Goal: Use online tool/utility: Utilize a website feature to perform a specific function

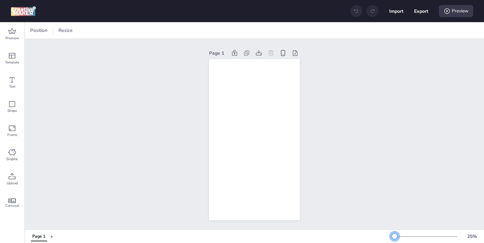
drag, startPoint x: 405, startPoint y: 237, endPoint x: 394, endPoint y: 237, distance: 10.8
click at [394, 237] on div at bounding box center [394, 236] width 5 height 5
click at [18, 34] on div "Premium" at bounding box center [12, 34] width 24 height 24
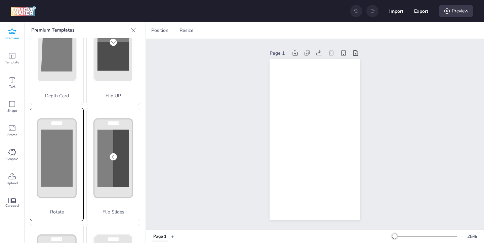
scroll to position [73, 0]
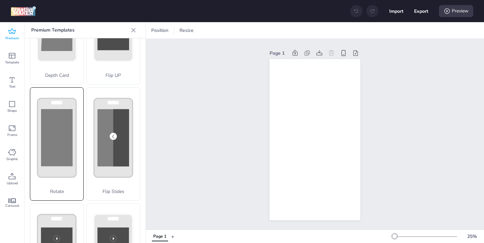
click at [66, 72] on icon at bounding box center [56, 21] width 53 height 100
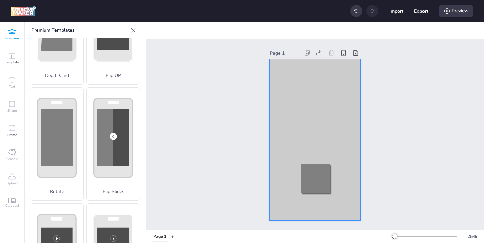
click at [281, 76] on div at bounding box center [314, 139] width 91 height 161
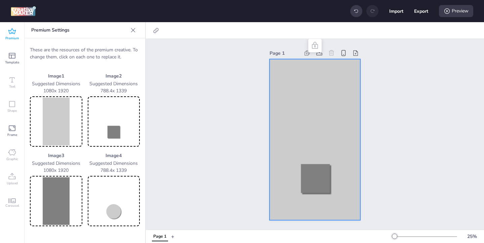
click at [63, 125] on img at bounding box center [56, 122] width 50 height 48
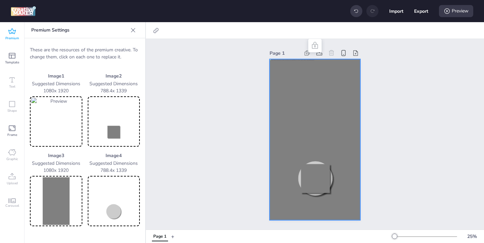
click at [117, 122] on img at bounding box center [114, 122] width 50 height 48
click at [60, 199] on img at bounding box center [56, 201] width 50 height 48
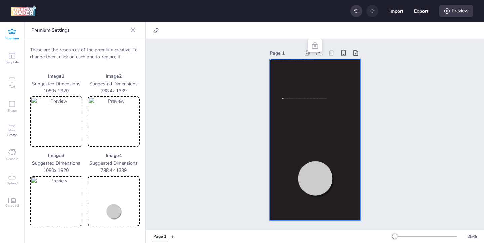
click at [109, 208] on img at bounding box center [114, 201] width 50 height 48
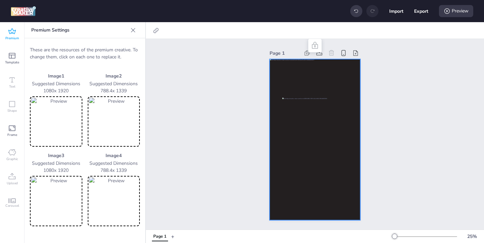
click at [289, 82] on div at bounding box center [314, 139] width 91 height 161
click at [155, 30] on icon at bounding box center [156, 30] width 7 height 7
click at [127, 48] on span "Activate hyperlink" at bounding box center [112, 47] width 37 height 7
click at [89, 48] on input "Activate hyperlink" at bounding box center [87, 50] width 4 height 4
checkbox input "true"
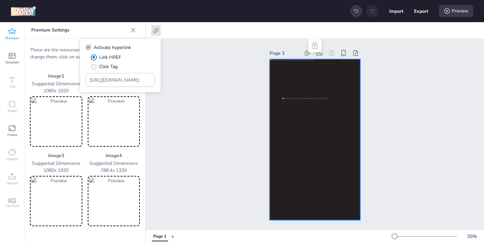
click at [117, 65] on span "Click Tag" at bounding box center [108, 66] width 18 height 7
click at [95, 67] on input "Click Tag" at bounding box center [92, 69] width 4 height 4
radio input "true"
drag, startPoint x: 143, startPoint y: 83, endPoint x: 106, endPoint y: 62, distance: 42.5
click at [106, 62] on div "Link HREF Click Tag [URL][DOMAIN_NAME]" at bounding box center [120, 70] width 70 height 33
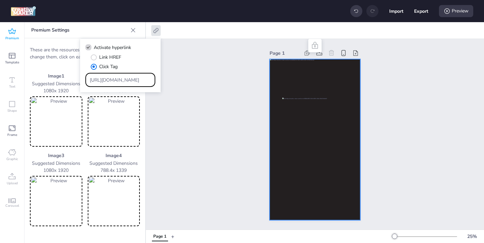
drag, startPoint x: 133, startPoint y: 83, endPoint x: 101, endPoint y: 63, distance: 38.5
click at [101, 63] on div "Link HREF Click Tag [URL][DOMAIN_NAME]" at bounding box center [120, 70] width 70 height 33
paste input "https://[DOMAIN_NAME]/ddm/trackclk/N1957659.3999883WORTISE/B33981774.427082007;…"
type input "https://[DOMAIN_NAME]/ddm/trackclk/N1957659.3999883WORTISE/B33981774.427082007;…"
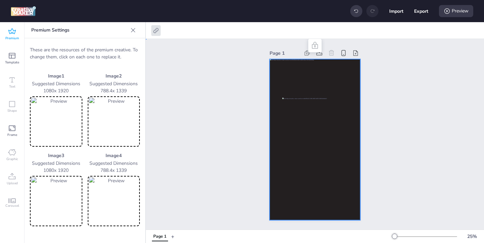
click at [197, 136] on div "Page 1" at bounding box center [315, 134] width 338 height 191
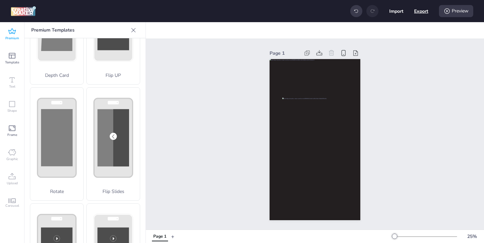
click at [424, 14] on button "Export" at bounding box center [421, 11] width 14 height 14
select select "html"
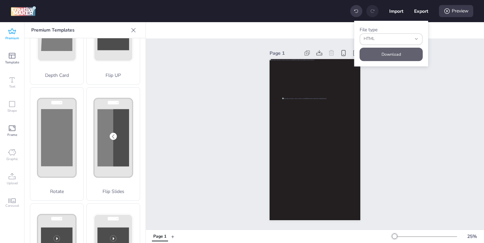
click at [392, 53] on button "Download" at bounding box center [390, 54] width 63 height 13
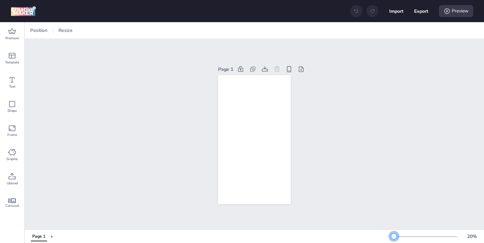
drag, startPoint x: 405, startPoint y: 236, endPoint x: 394, endPoint y: 236, distance: 11.8
click at [394, 236] on div at bounding box center [393, 236] width 5 height 5
click at [11, 32] on icon at bounding box center [12, 32] width 8 height 8
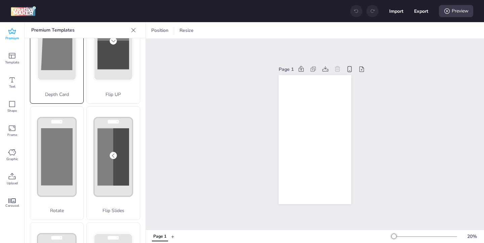
scroll to position [138, 0]
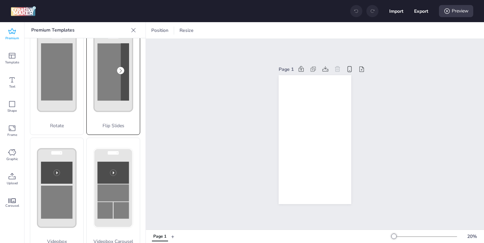
click at [93, 124] on p "Flip Slides" at bounding box center [113, 125] width 53 height 7
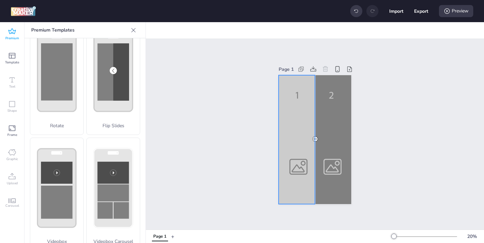
click at [293, 177] on div at bounding box center [315, 139] width 73 height 129
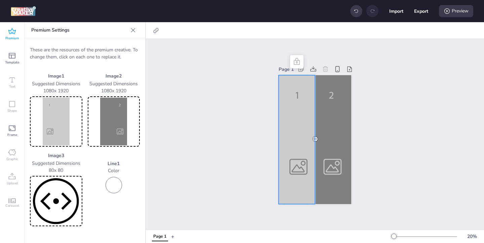
click at [70, 125] on img at bounding box center [56, 122] width 50 height 48
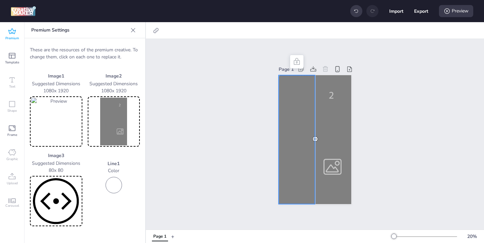
click at [121, 132] on img at bounding box center [114, 122] width 50 height 48
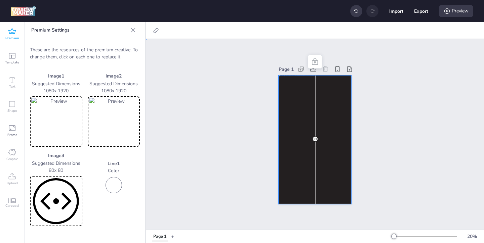
click at [333, 109] on div at bounding box center [315, 139] width 73 height 129
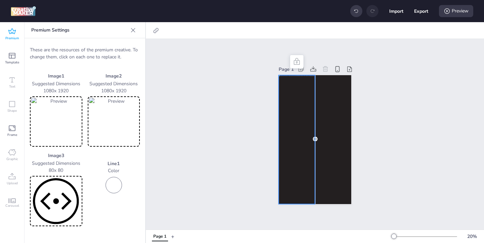
click at [307, 111] on div at bounding box center [315, 139] width 73 height 129
click at [157, 32] on icon at bounding box center [156, 30] width 7 height 7
click at [133, 46] on label "Activate hyperlink" at bounding box center [108, 48] width 50 height 12
click at [89, 48] on input "Activate hyperlink" at bounding box center [87, 50] width 4 height 4
checkbox input "true"
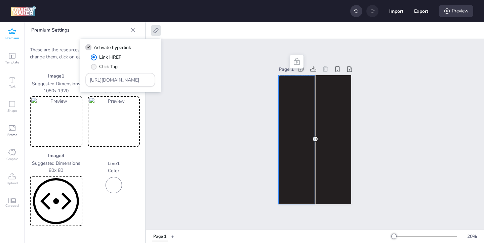
click at [119, 65] on label "Click Tag" at bounding box center [104, 67] width 32 height 12
click at [95, 67] on input "Click Tag" at bounding box center [92, 69] width 4 height 4
radio input "true"
drag, startPoint x: 139, startPoint y: 81, endPoint x: 100, endPoint y: 62, distance: 43.1
click at [104, 64] on div "Link HREF Click Tag [URL][DOMAIN_NAME]" at bounding box center [120, 70] width 70 height 33
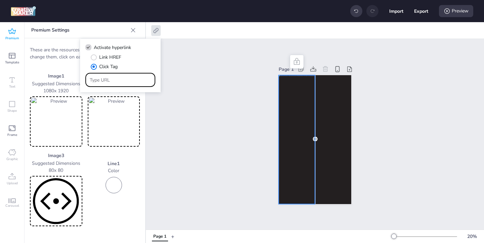
paste input "https://[DOMAIN_NAME]/ddm/trackclk/N1957659.3999883WORTISE/B33981774.427082007;…"
type input "https://[DOMAIN_NAME]/ddm/trackclk/N1957659.3999883WORTISE/B33981774.427082007;…"
click at [194, 118] on div "Page 1" at bounding box center [315, 134] width 338 height 191
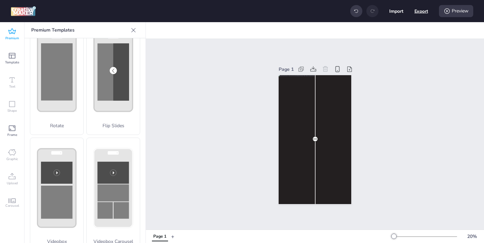
click at [420, 13] on button "Export" at bounding box center [421, 11] width 14 height 14
select select "html"
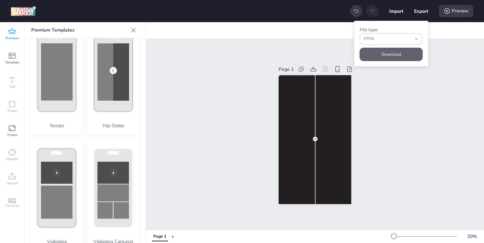
click at [394, 53] on button "Download" at bounding box center [390, 54] width 63 height 13
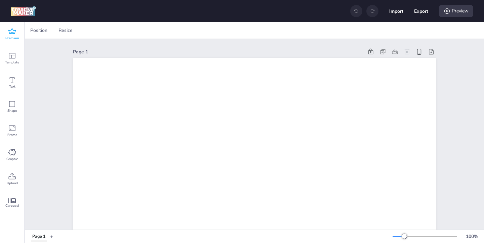
click at [10, 31] on icon at bounding box center [12, 32] width 8 height 8
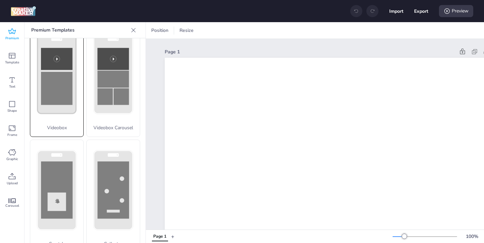
scroll to position [268, 0]
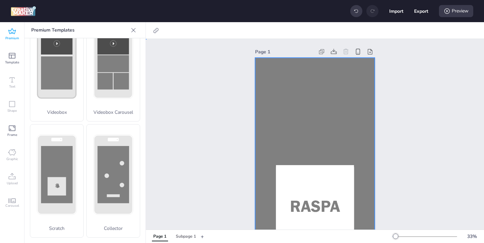
click at [282, 78] on div at bounding box center [315, 164] width 120 height 213
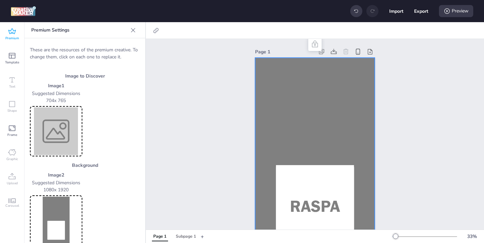
click at [71, 144] on img at bounding box center [56, 132] width 50 height 48
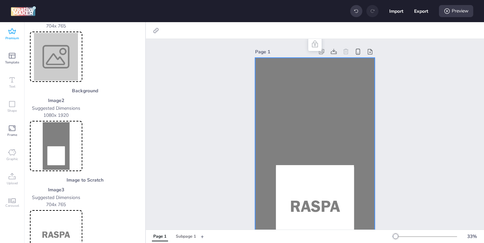
scroll to position [57, 0]
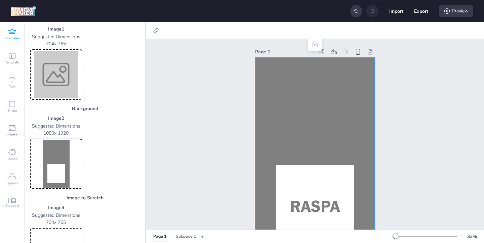
click at [62, 81] on img at bounding box center [56, 75] width 50 height 48
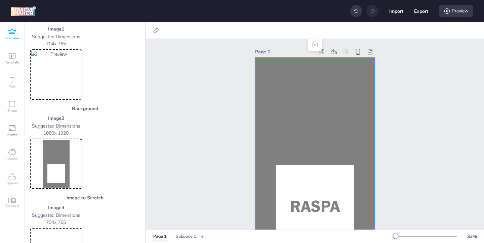
click at [62, 156] on img at bounding box center [56, 164] width 50 height 48
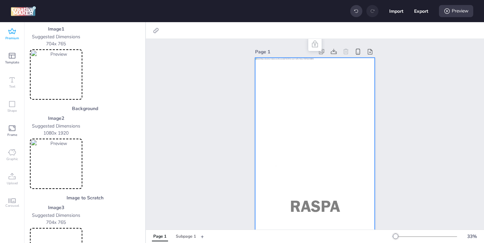
scroll to position [76, 0]
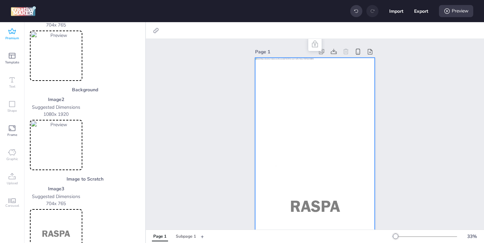
click at [68, 226] on img at bounding box center [56, 235] width 50 height 48
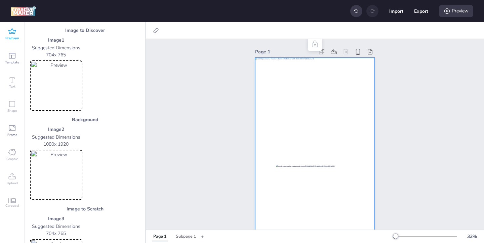
scroll to position [29, 0]
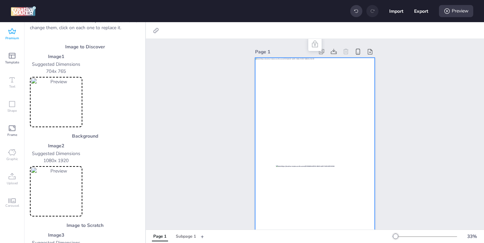
click at [65, 178] on img at bounding box center [56, 192] width 50 height 48
click at [58, 105] on img at bounding box center [56, 102] width 50 height 48
click at [63, 114] on img at bounding box center [56, 102] width 50 height 48
click at [60, 193] on img at bounding box center [56, 192] width 50 height 48
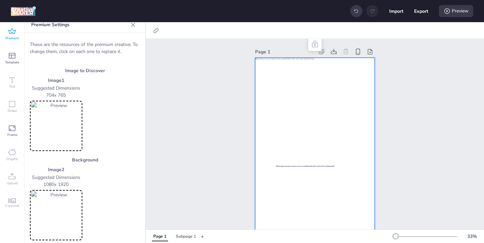
scroll to position [0, 0]
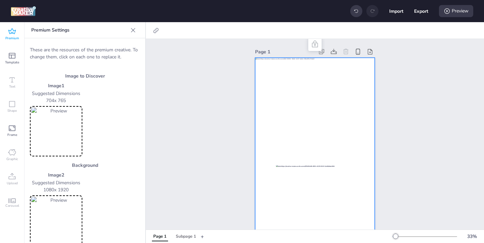
click at [61, 131] on img at bounding box center [56, 132] width 50 height 48
click at [71, 136] on img at bounding box center [56, 132] width 50 height 48
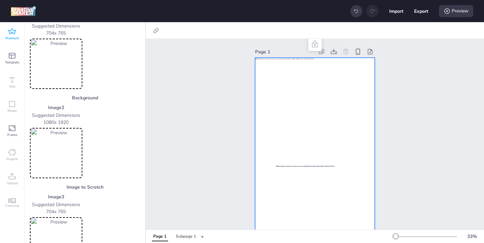
scroll to position [100, 0]
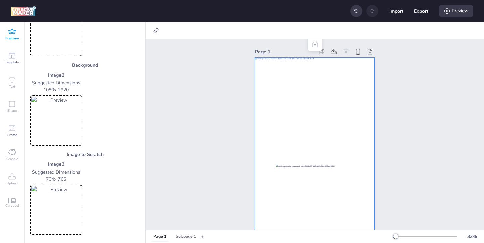
click at [59, 203] on img at bounding box center [56, 210] width 50 height 48
click at [186, 237] on div "Subpage 1" at bounding box center [186, 237] width 20 height 6
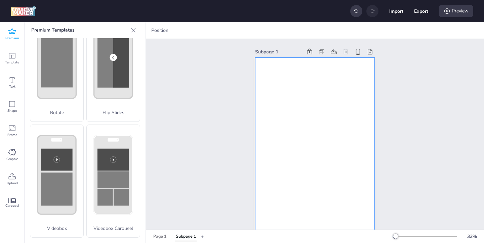
click at [288, 158] on div at bounding box center [315, 164] width 120 height 213
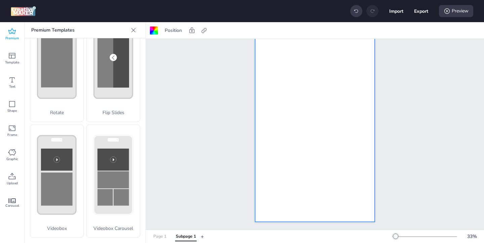
click at [159, 237] on div "Page 1" at bounding box center [159, 237] width 13 height 6
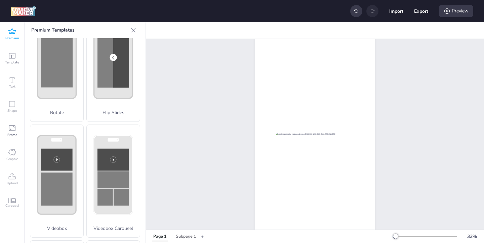
scroll to position [49, 0]
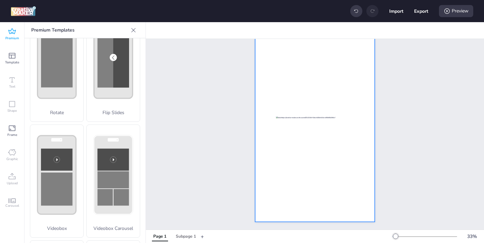
click at [268, 168] on div at bounding box center [315, 115] width 120 height 213
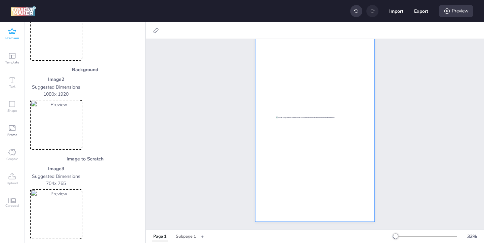
scroll to position [100, 0]
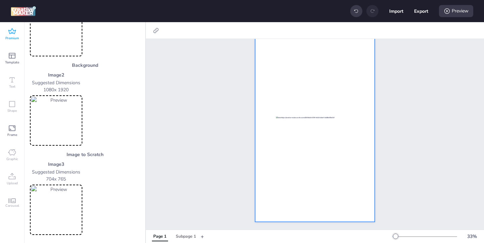
click at [202, 238] on button "+" at bounding box center [202, 237] width 3 height 12
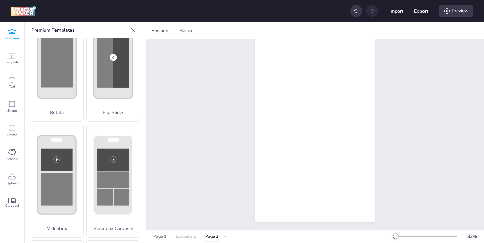
click at [188, 235] on div "Subpage 1" at bounding box center [186, 237] width 20 height 6
click at [163, 238] on div "Page 1" at bounding box center [159, 237] width 13 height 6
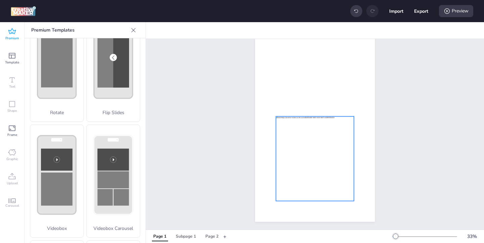
click at [294, 168] on div at bounding box center [315, 159] width 78 height 85
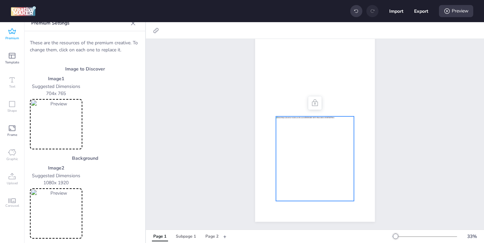
scroll to position [0, 0]
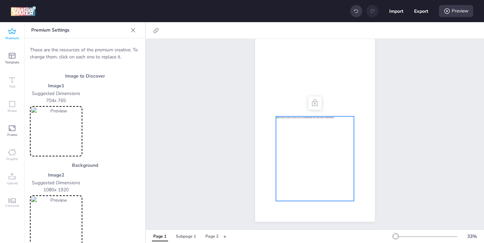
click at [79, 77] on h3 "Image to Discover" at bounding box center [85, 76] width 110 height 7
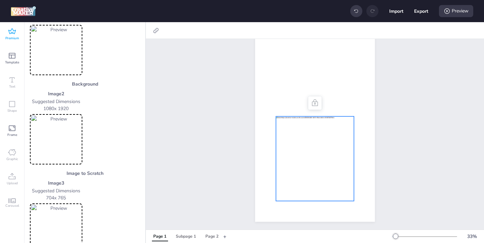
scroll to position [100, 0]
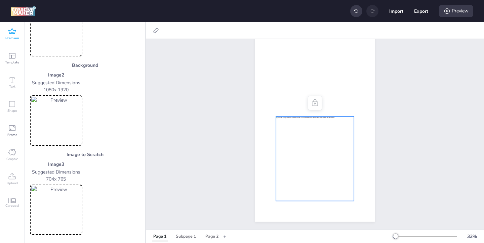
click at [73, 209] on img at bounding box center [56, 210] width 50 height 48
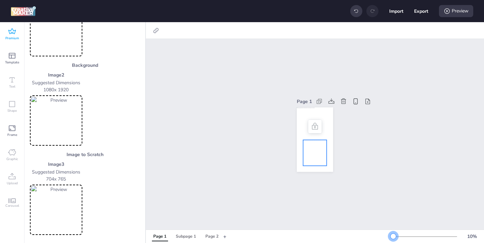
scroll to position [0, 0]
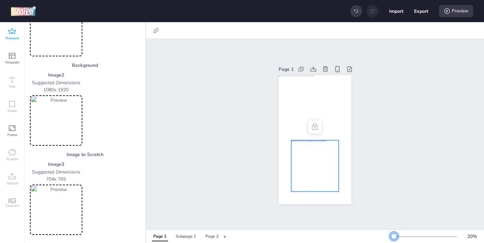
click at [394, 238] on div at bounding box center [393, 236] width 5 height 5
click at [207, 236] on div "Page 2" at bounding box center [211, 237] width 13 height 6
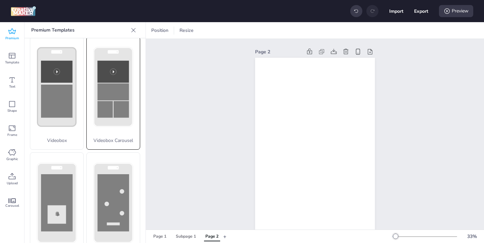
scroll to position [268, 0]
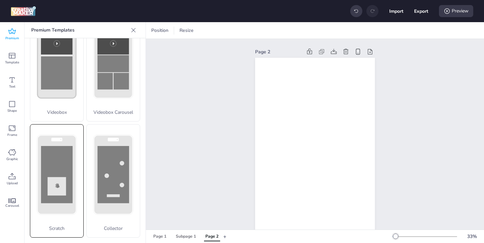
click at [70, 171] on div "Scratch" at bounding box center [57, 181] width 54 height 114
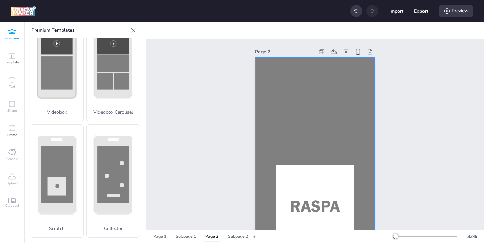
click at [265, 152] on div at bounding box center [315, 164] width 120 height 213
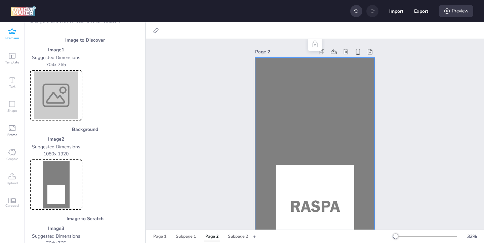
scroll to position [12, 0]
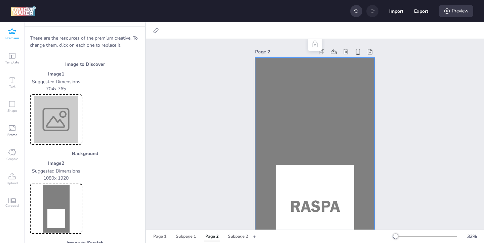
click at [58, 119] on img at bounding box center [56, 120] width 50 height 48
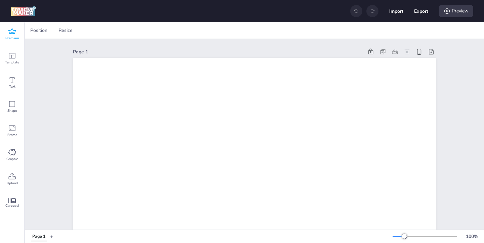
click at [13, 38] on span "Premium" at bounding box center [12, 38] width 14 height 5
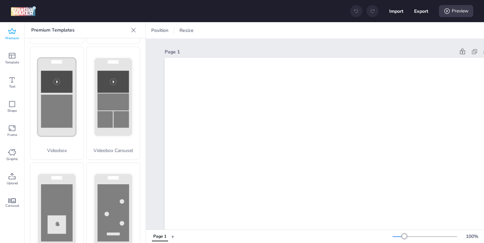
scroll to position [268, 0]
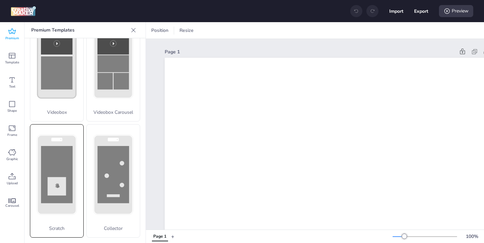
click at [75, 167] on div "Scratch" at bounding box center [57, 181] width 54 height 114
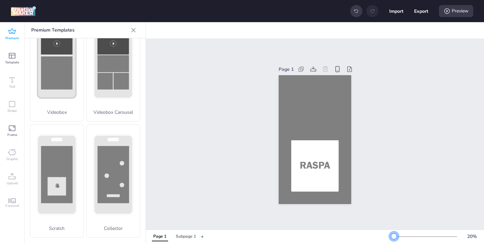
click at [394, 237] on div at bounding box center [393, 236] width 5 height 5
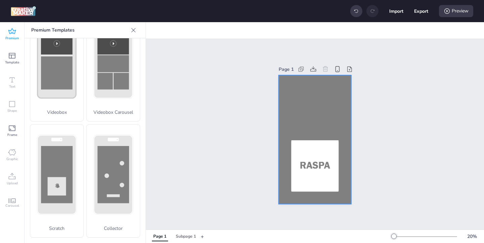
click at [318, 119] on div at bounding box center [315, 139] width 73 height 129
